Goal: Task Accomplishment & Management: Use online tool/utility

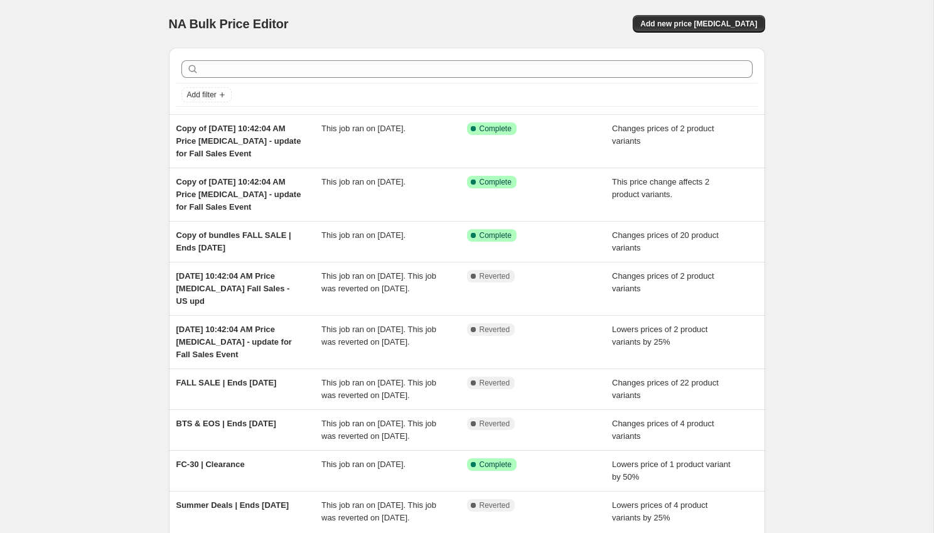
click at [130, 223] on div "NA Bulk Price Editor. This page is ready NA Bulk Price Editor Add new price [ME…" at bounding box center [466, 328] width 933 height 656
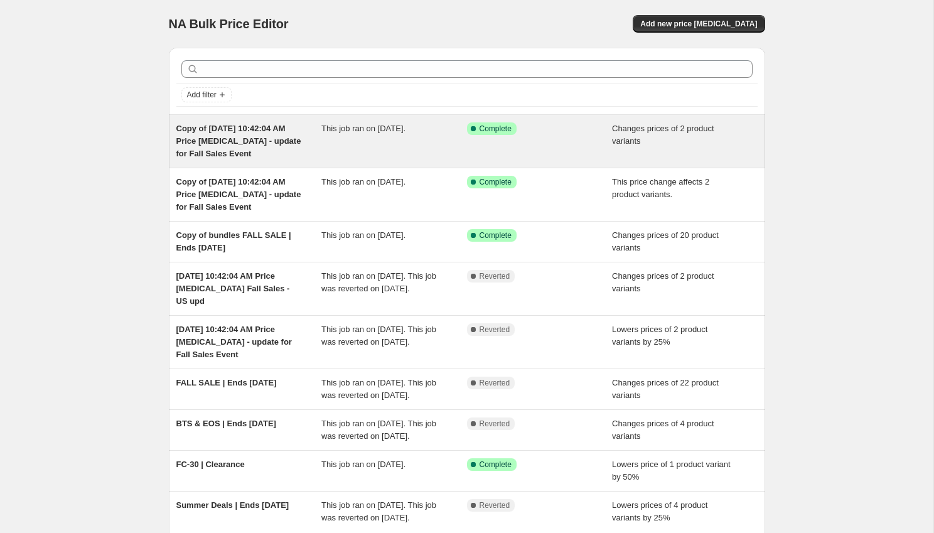
click at [227, 137] on span "Copy of [DATE] 10:42:04 AM Price [MEDICAL_DATA] - update for Fall Sales Event" at bounding box center [238, 141] width 125 height 35
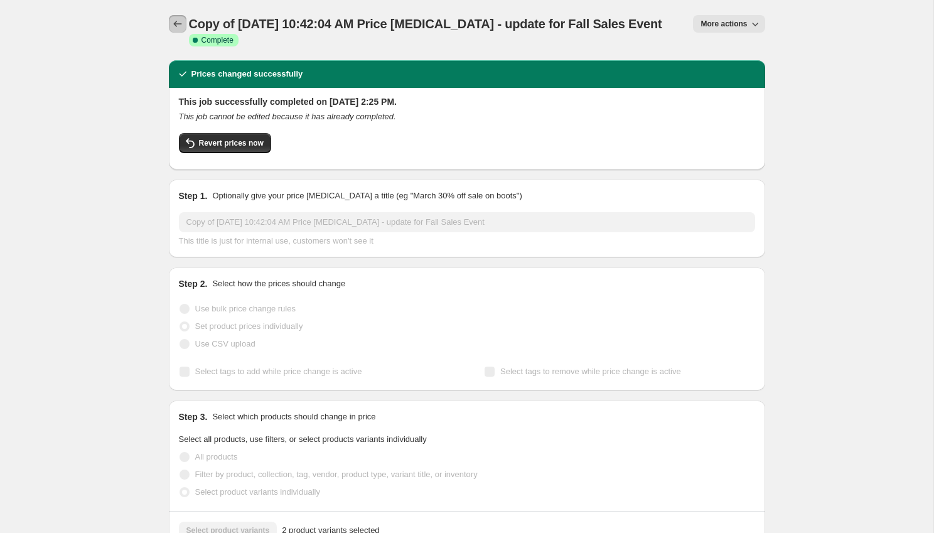
click at [173, 24] on icon "Price change jobs" at bounding box center [177, 24] width 13 height 13
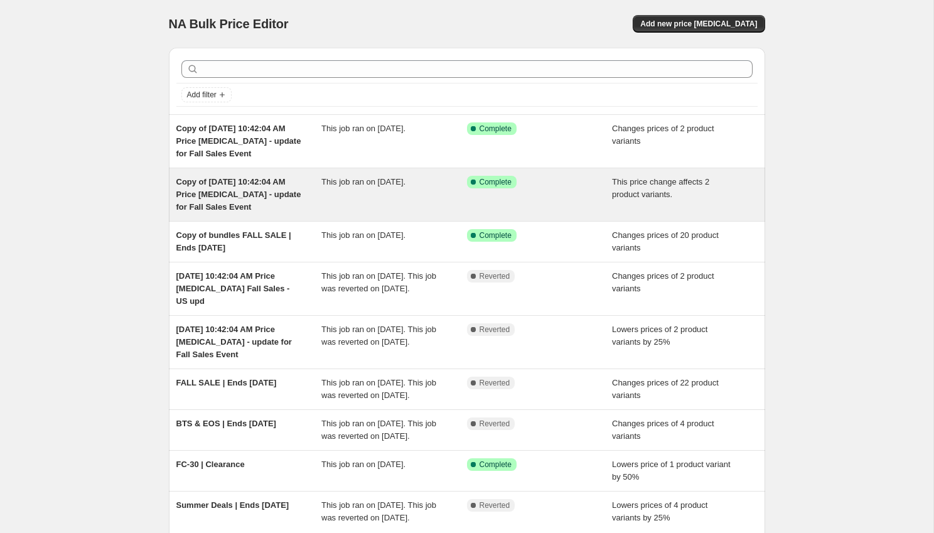
click at [218, 193] on span "Copy of Sep 9, 2025, 10:42:04 AM Price change job - update for Fall Sales Event" at bounding box center [238, 194] width 125 height 35
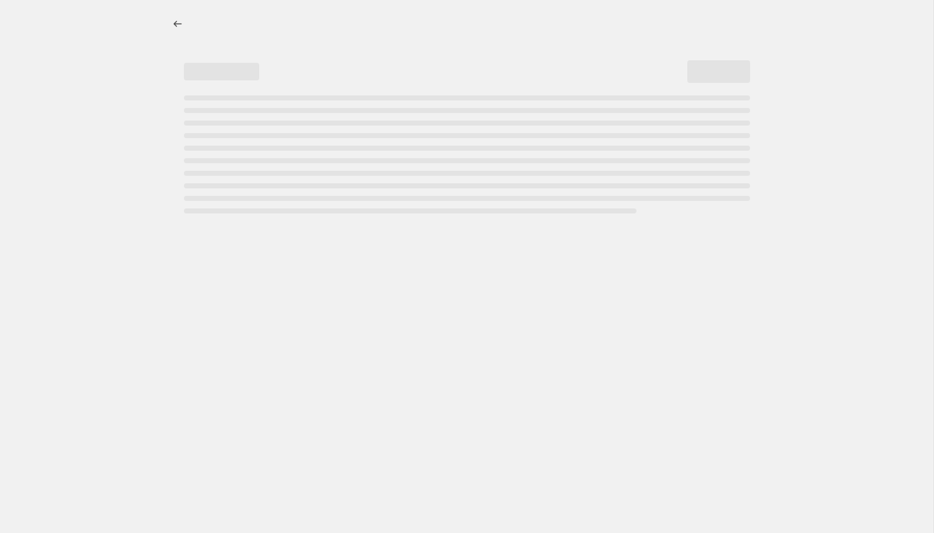
select select "no_change"
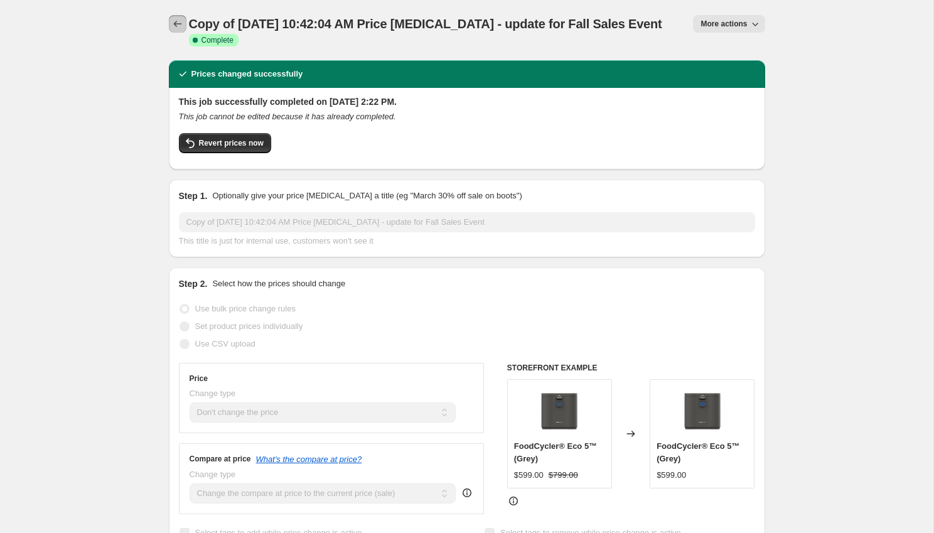
click at [176, 19] on icon "Price change jobs" at bounding box center [177, 24] width 13 height 13
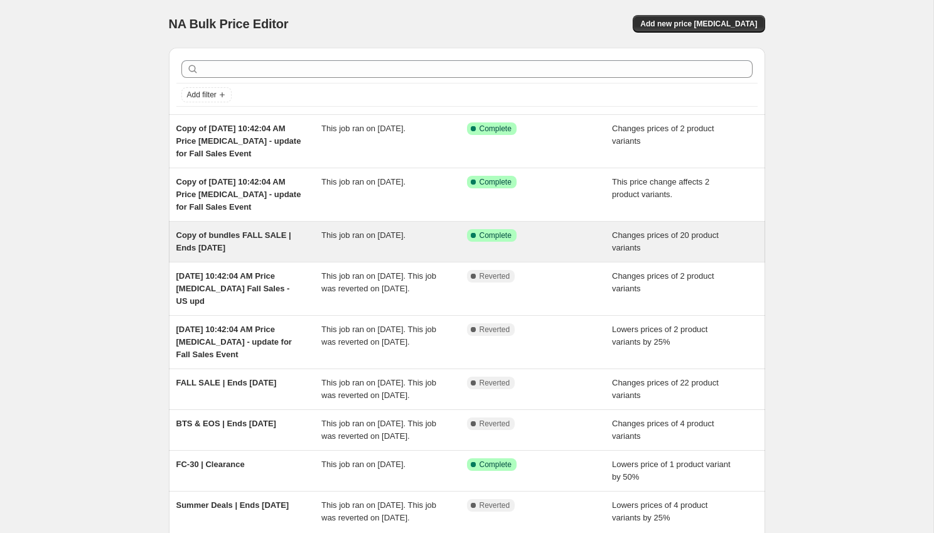
click at [225, 236] on span "Copy of bundles FALL SALE | Ends oct 6" at bounding box center [233, 241] width 115 height 22
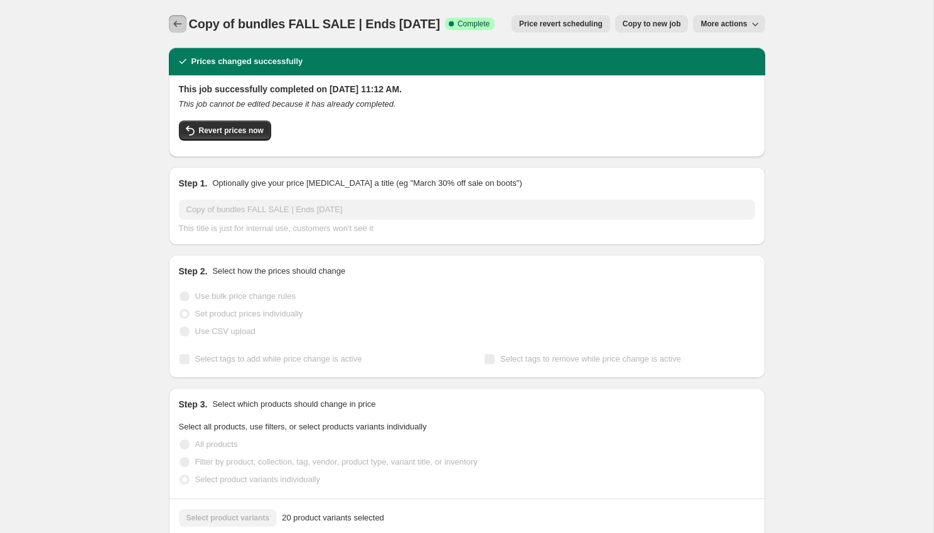
click at [178, 18] on button "Price change jobs" at bounding box center [178, 24] width 18 height 18
